Goal: Task Accomplishment & Management: Manage account settings

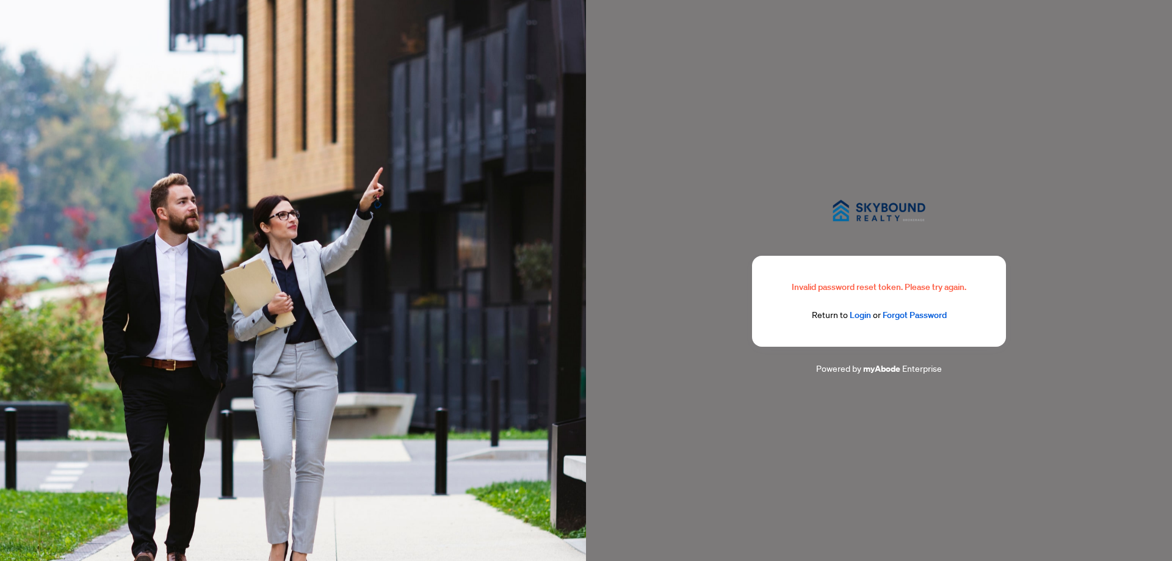
click at [867, 318] on link "Login" at bounding box center [860, 314] width 21 height 11
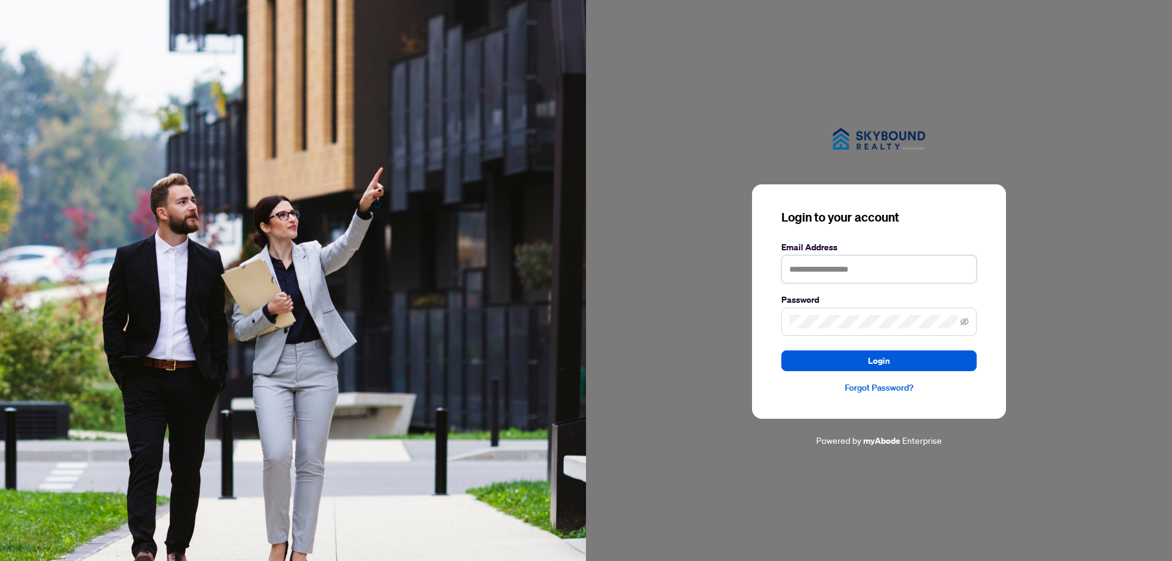
click at [870, 273] on input "text" at bounding box center [878, 269] width 195 height 28
type input "**********"
click at [882, 359] on span "Login" at bounding box center [879, 361] width 22 height 20
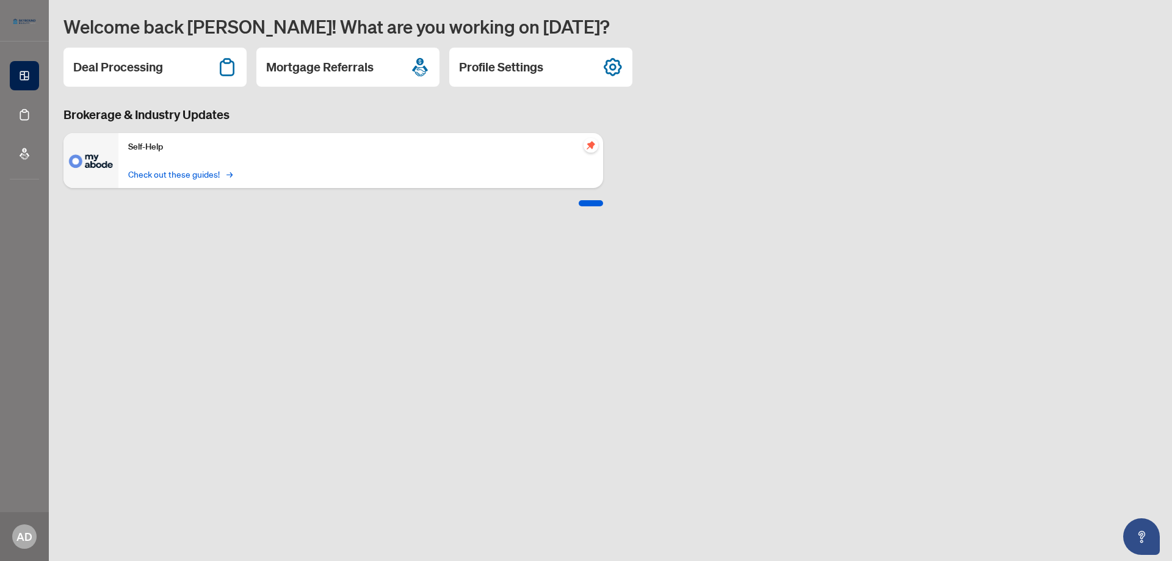
click at [200, 175] on link "Check out these guides! →" at bounding box center [179, 173] width 103 height 13
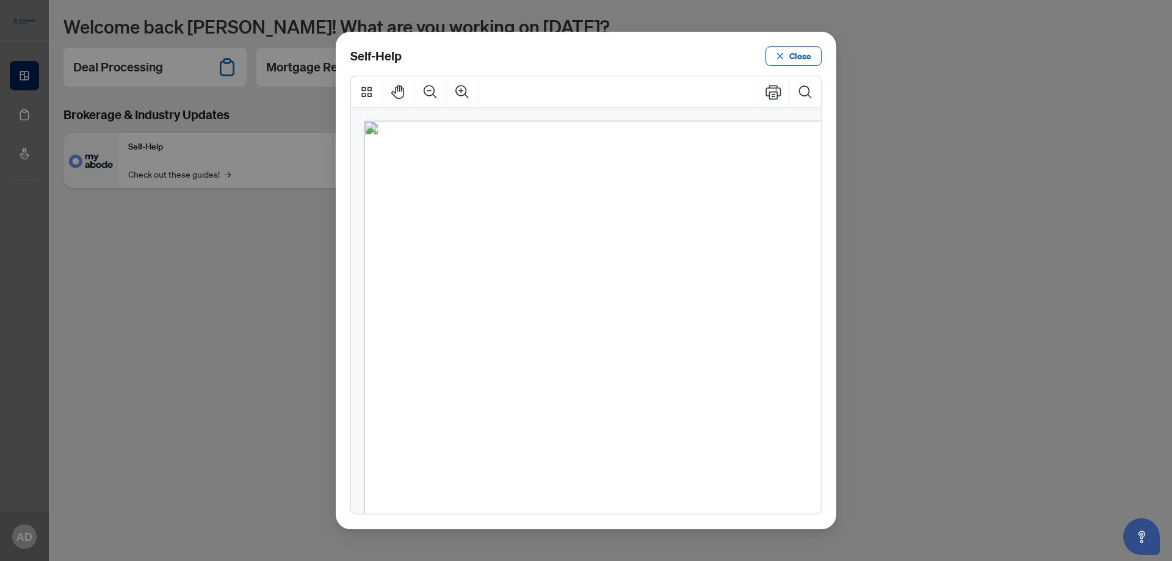
click at [551, 223] on span "How to upload a listing transaction" at bounding box center [534, 216] width 175 height 13
click at [541, 212] on span "How to upload a listing transaction" at bounding box center [534, 216] width 175 height 13
click at [501, 252] on span "Navigating the deal dashboard" at bounding box center [523, 251] width 153 height 13
click at [555, 248] on span "Navigating the deal dashboard" at bounding box center [523, 251] width 153 height 13
click at [528, 280] on span "How to upload a deal transaction" at bounding box center [529, 286] width 165 height 13
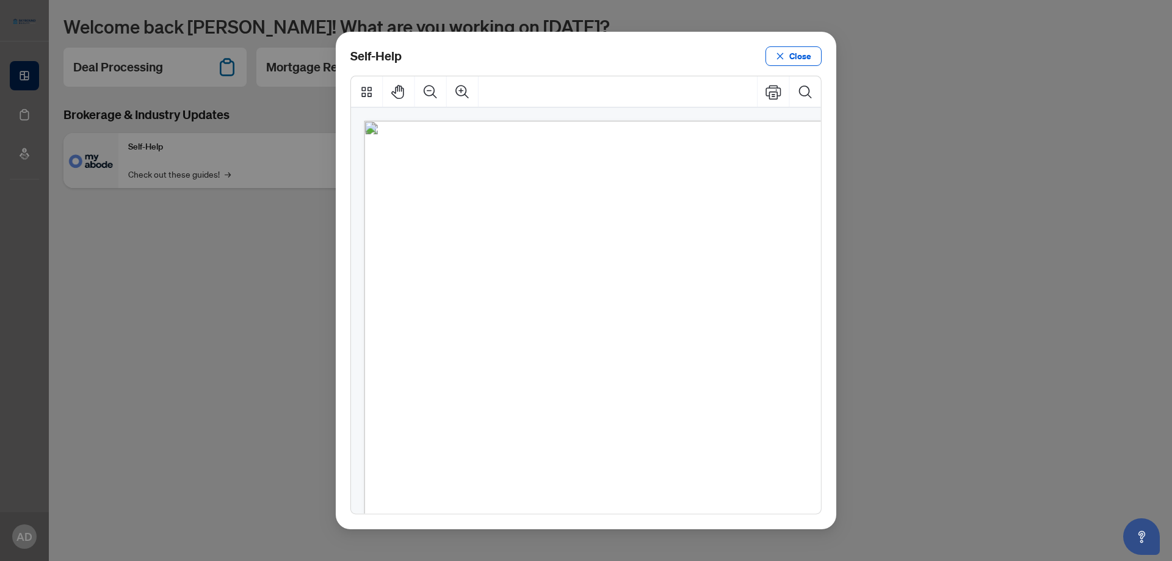
click at [516, 313] on ul "● How to upload a deal transaction ● How to action transaction requirements" at bounding box center [546, 304] width 227 height 49
click at [810, 60] on span "Close" at bounding box center [800, 56] width 22 height 20
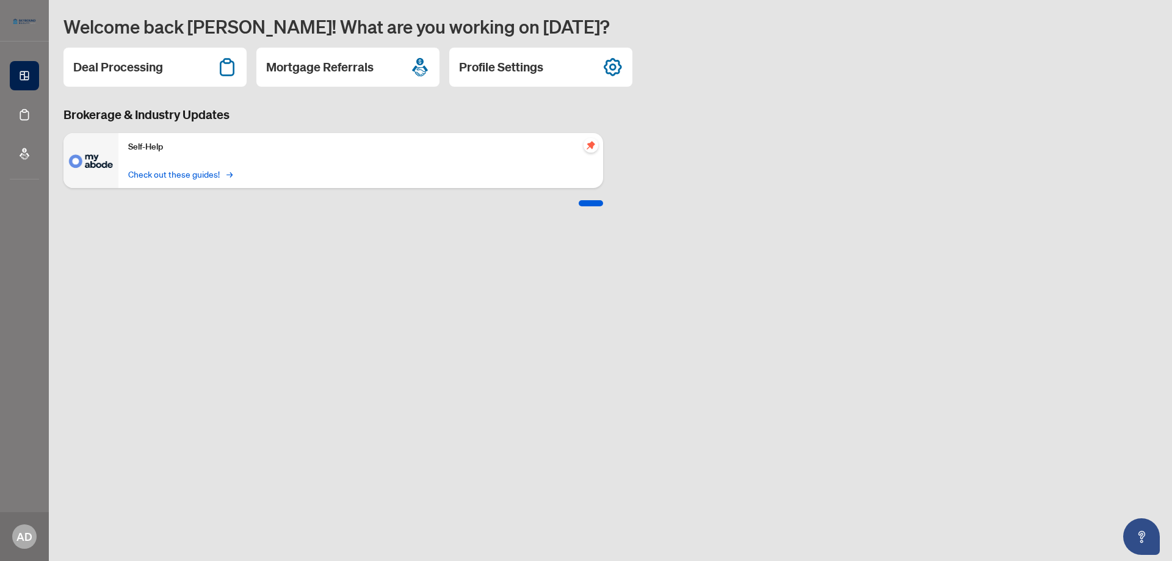
click at [216, 175] on link "Check out these guides! →" at bounding box center [179, 173] width 103 height 13
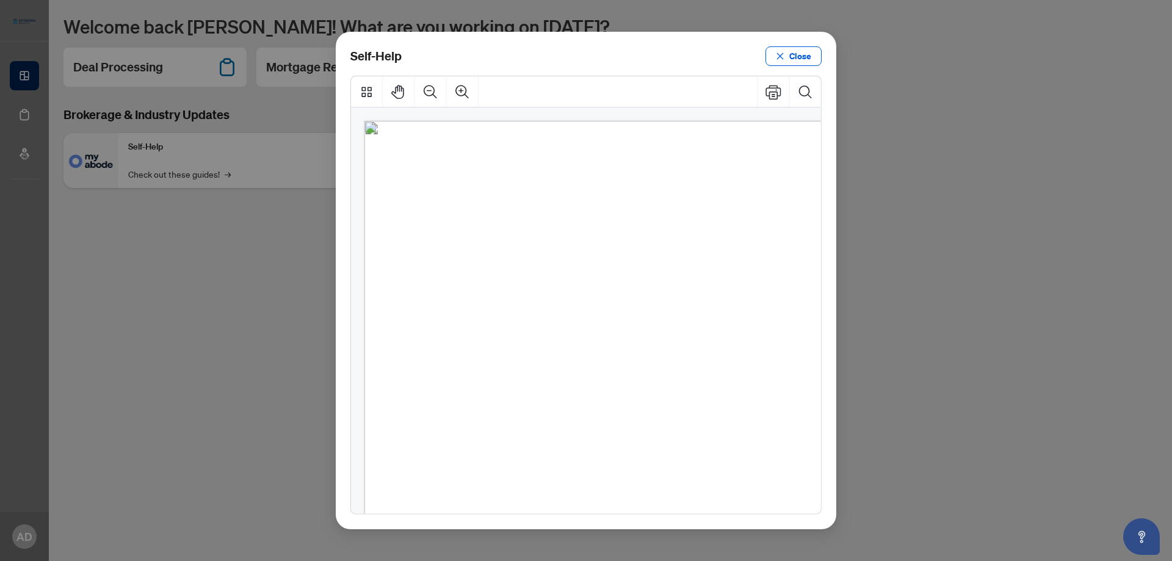
click at [211, 172] on div "Self-Help Close" at bounding box center [586, 280] width 1172 height 561
click at [790, 52] on span "Close" at bounding box center [800, 56] width 22 height 20
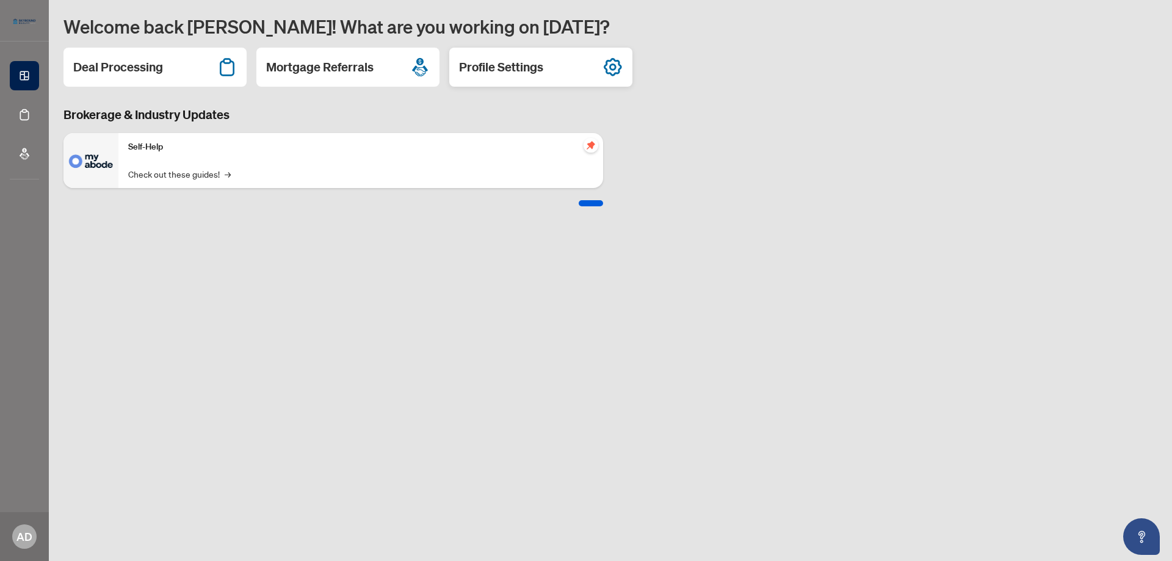
click at [537, 68] on h2 "Profile Settings" at bounding box center [501, 67] width 84 height 17
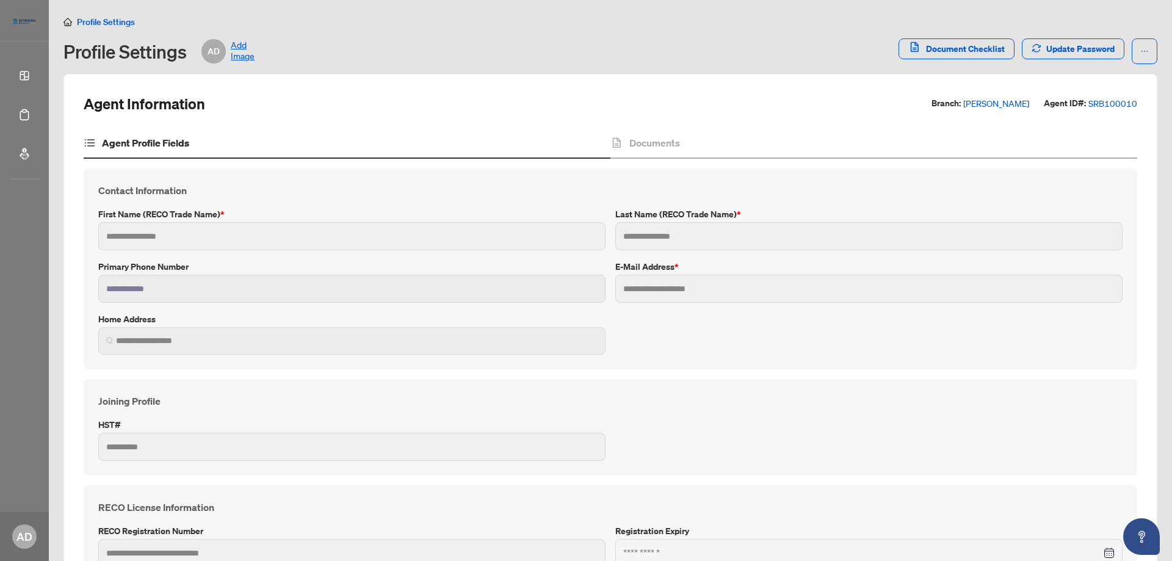
type input "*******"
type input "******"
type input "**********"
type input "*******"
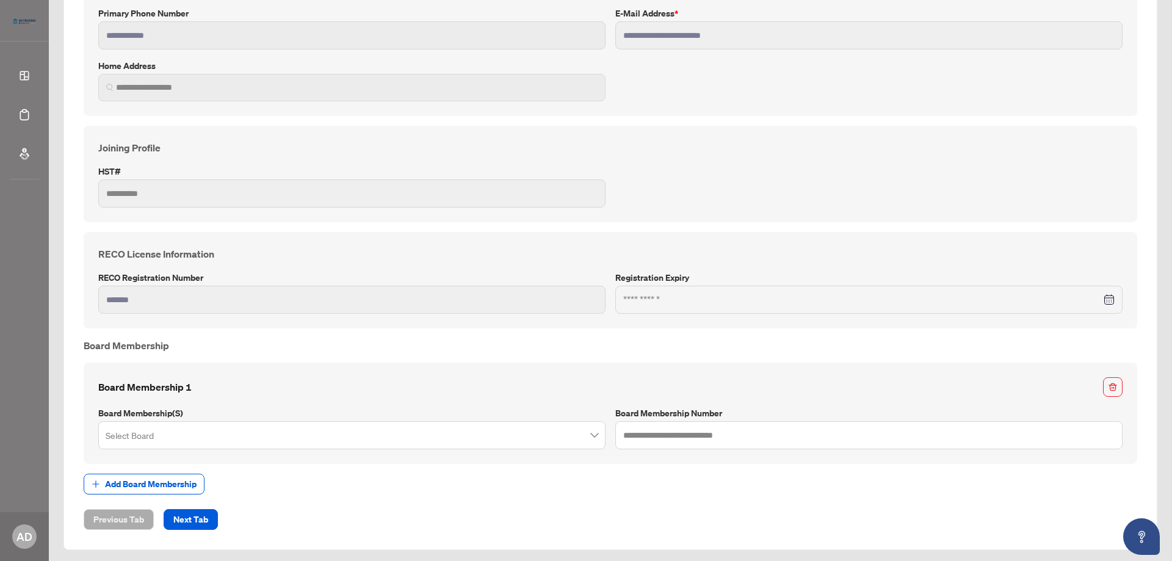
scroll to position [256, 0]
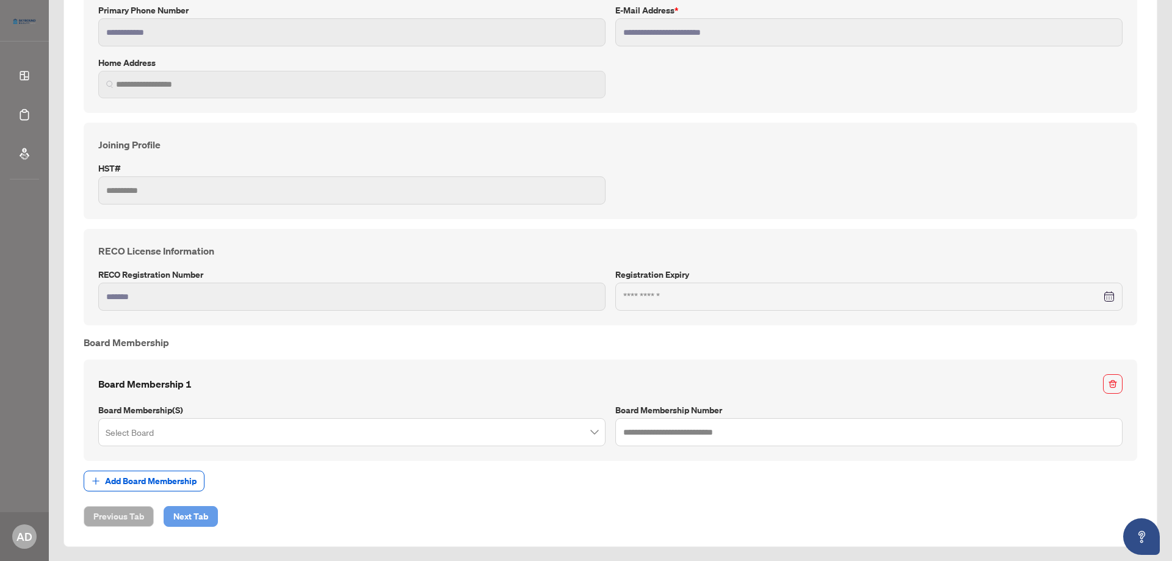
click at [187, 512] on span "Next Tab" at bounding box center [190, 517] width 35 height 20
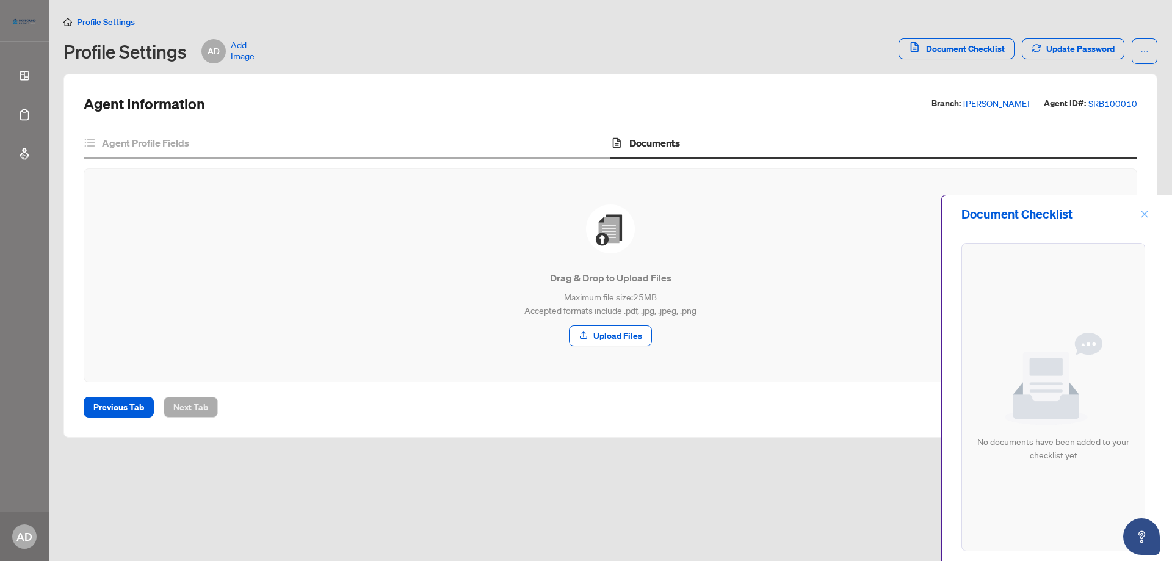
click at [1142, 214] on icon "close" at bounding box center [1144, 214] width 9 height 9
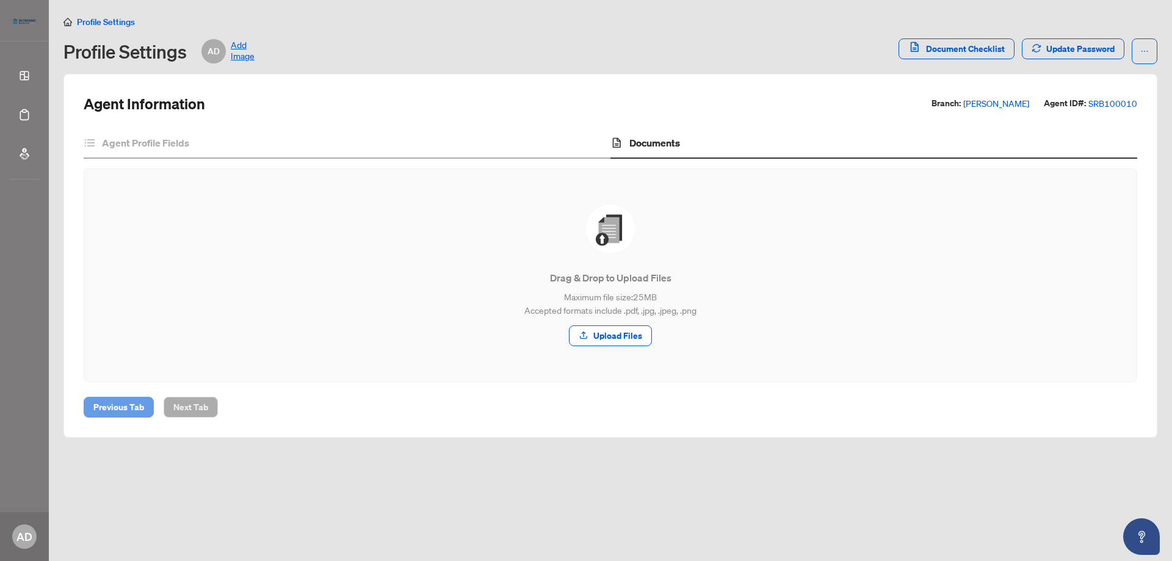
click at [120, 405] on span "Previous Tab" at bounding box center [118, 407] width 51 height 20
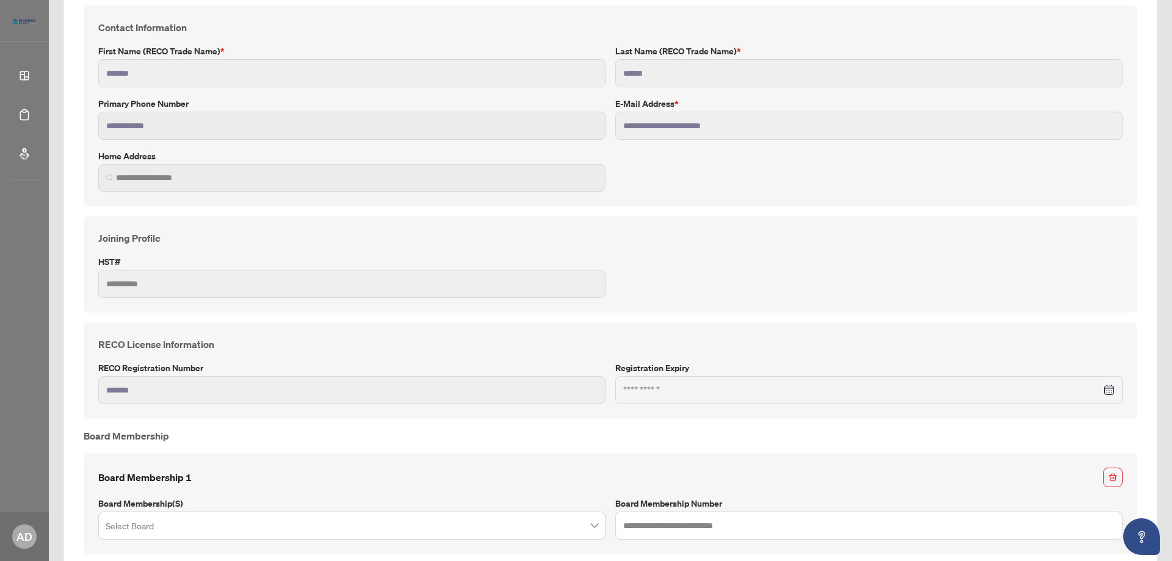
scroll to position [256, 0]
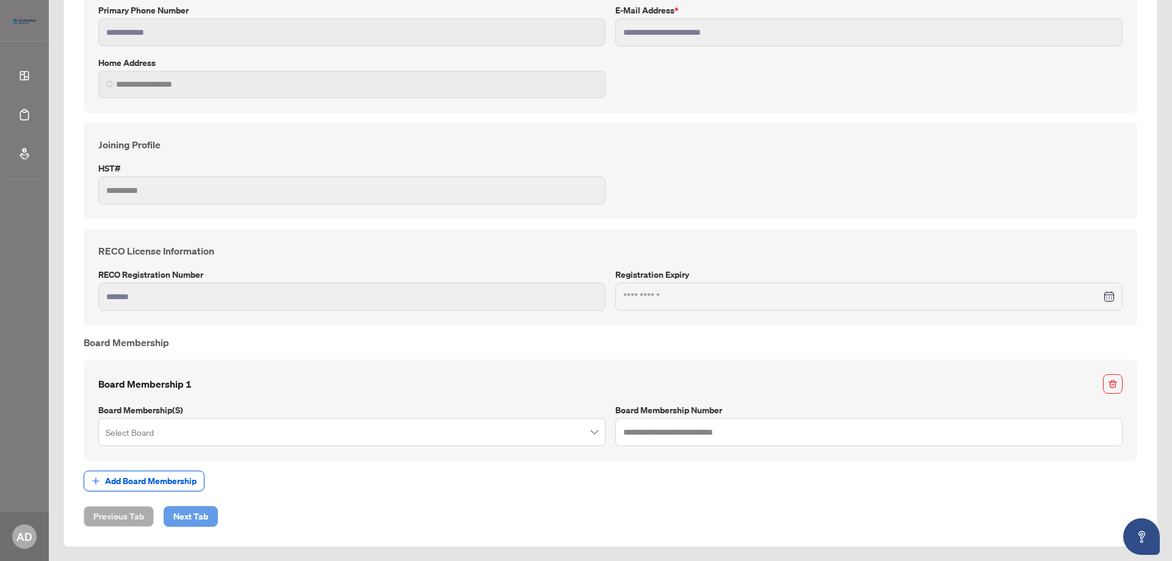
click at [203, 516] on span "Next Tab" at bounding box center [190, 517] width 35 height 20
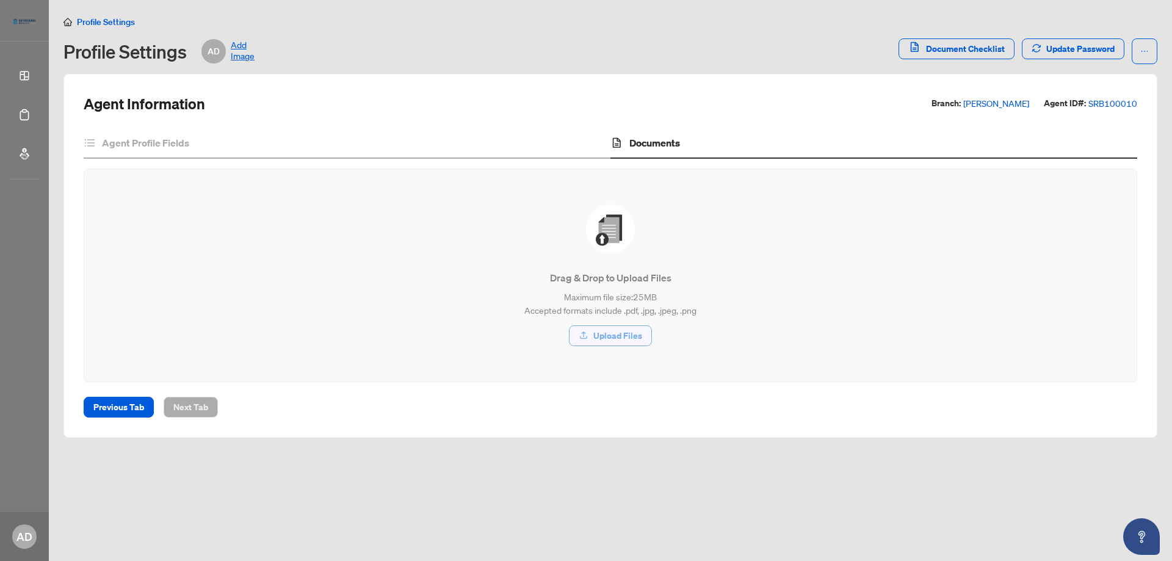
click at [623, 335] on span "Upload Files" at bounding box center [617, 336] width 49 height 20
click at [634, 331] on span "Upload Files" at bounding box center [617, 336] width 49 height 20
click at [969, 50] on span "Document Checklist" at bounding box center [965, 49] width 79 height 20
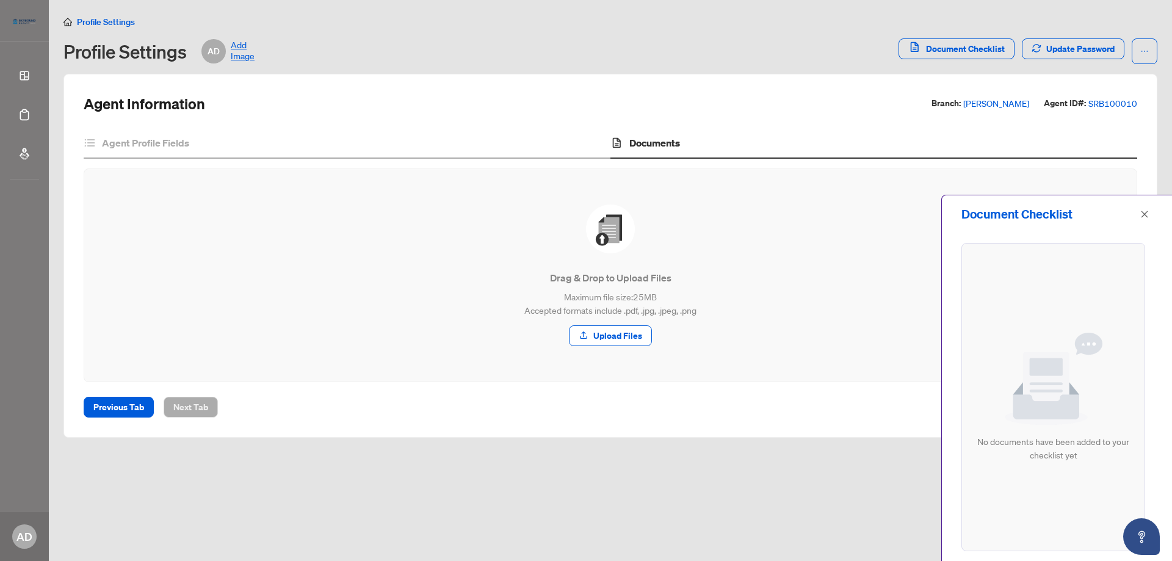
click at [1071, 412] on img at bounding box center [1054, 379] width 98 height 93
click at [866, 359] on span "Drag & Drop to Upload Files Maximum file size: 25 MB Accepted formats include .…" at bounding box center [610, 275] width 1023 height 183
click at [134, 411] on span "Previous Tab" at bounding box center [118, 407] width 51 height 20
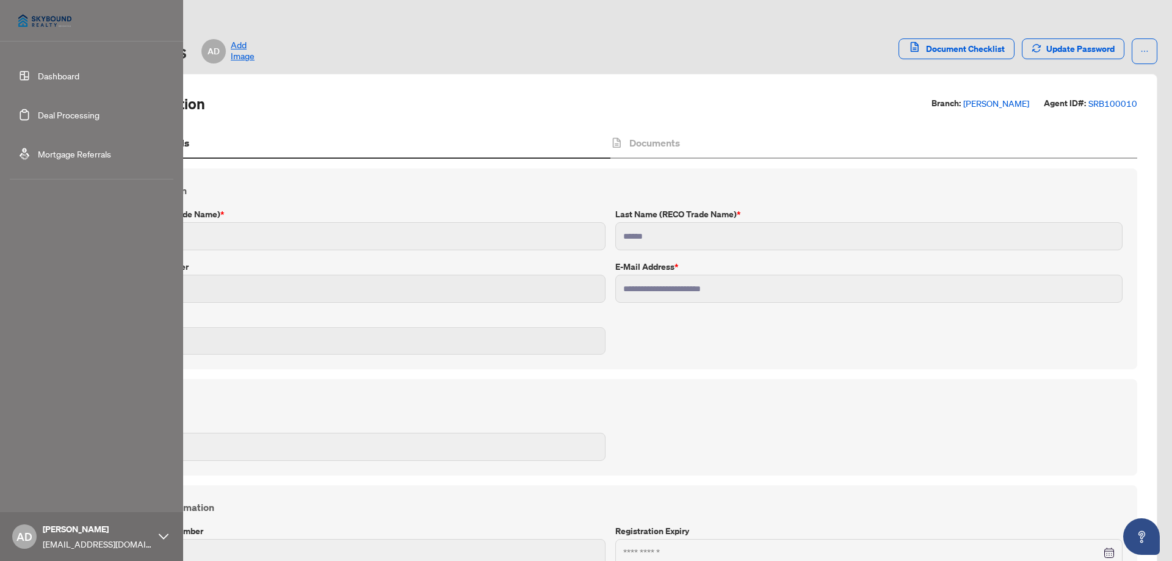
click at [44, 73] on link "Dashboard" at bounding box center [59, 75] width 42 height 11
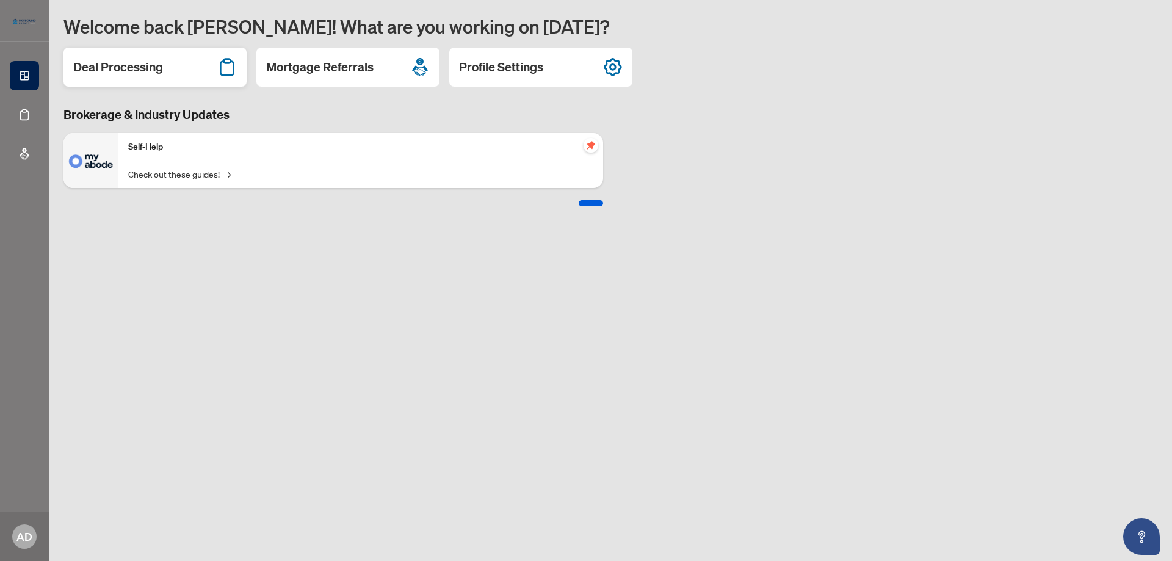
click at [158, 72] on h2 "Deal Processing" at bounding box center [118, 67] width 90 height 17
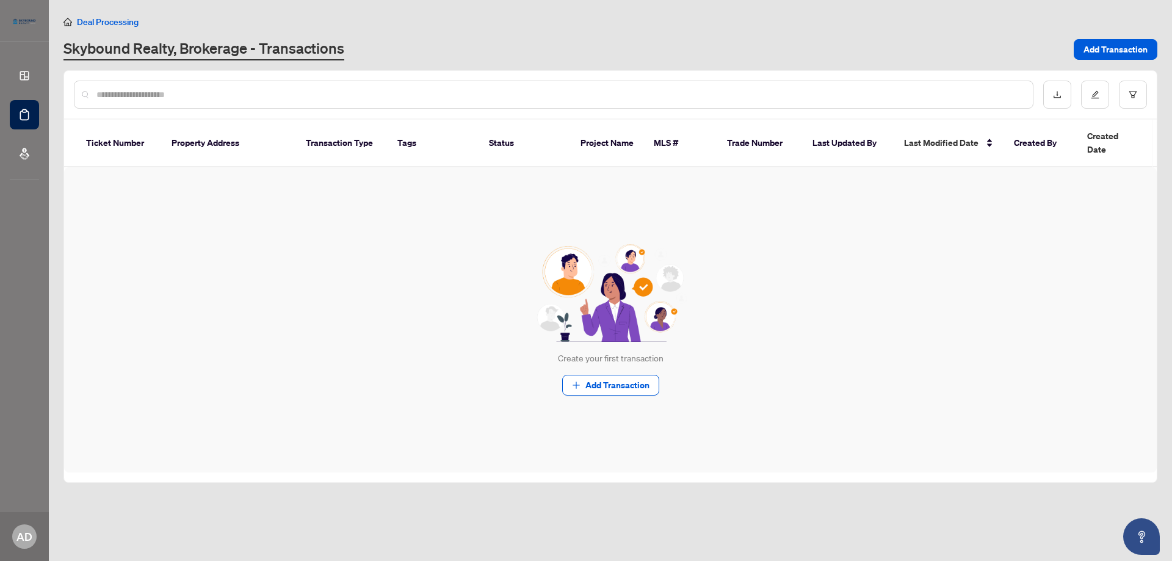
drag, startPoint x: 1171, startPoint y: 0, endPoint x: 1055, endPoint y: 211, distance: 240.4
click at [1055, 211] on div "Create your first transaction Add Transaction" at bounding box center [610, 319] width 1093 height 305
